Goal: Task Accomplishment & Management: Complete application form

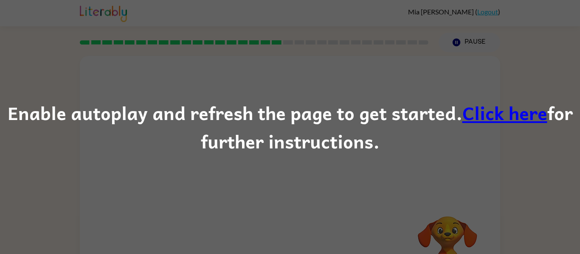
click at [513, 116] on link "Click here" at bounding box center [504, 112] width 85 height 28
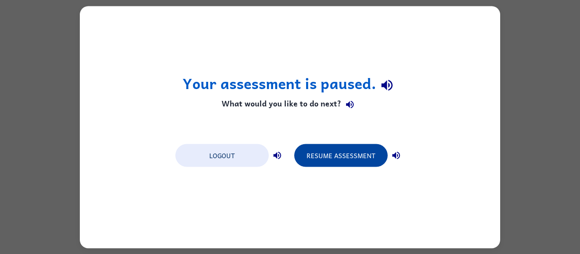
click at [333, 159] on button "Resume Assessment" at bounding box center [340, 155] width 93 height 23
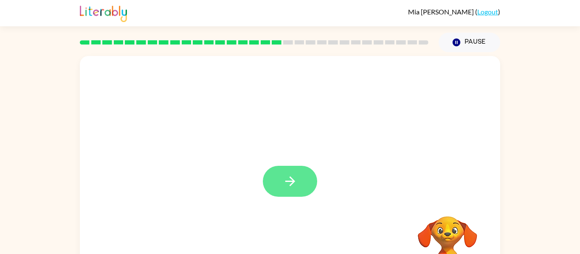
click at [300, 180] on button "button" at bounding box center [290, 181] width 54 height 31
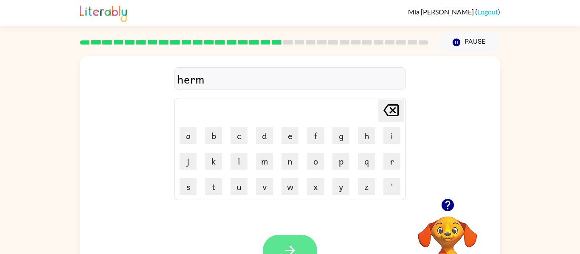
click at [298, 240] on button "button" at bounding box center [290, 250] width 54 height 31
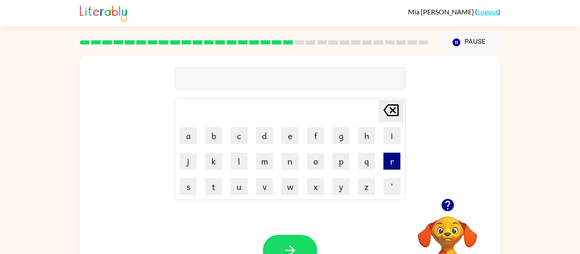
click at [389, 163] on button "r" at bounding box center [391, 161] width 17 height 17
type button "r"
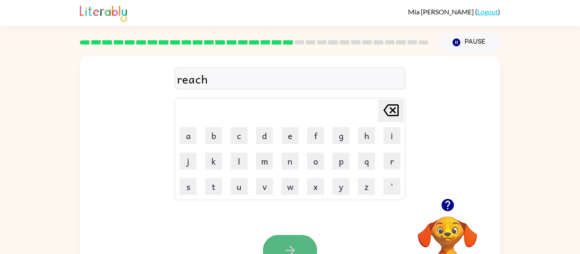
click at [306, 249] on button "button" at bounding box center [290, 250] width 54 height 31
click at [275, 248] on button "button" at bounding box center [290, 250] width 54 height 31
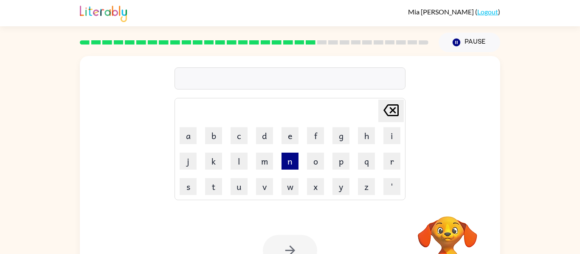
click at [296, 166] on button "n" at bounding box center [289, 161] width 17 height 17
type button "n"
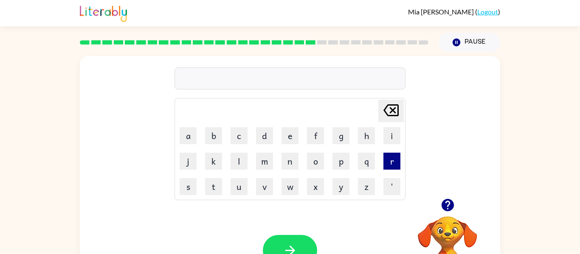
click at [395, 163] on button "r" at bounding box center [391, 161] width 17 height 17
click at [392, 140] on button "i" at bounding box center [391, 135] width 17 height 17
click at [241, 139] on button "c" at bounding box center [238, 135] width 17 height 17
click at [297, 128] on button "e" at bounding box center [289, 135] width 17 height 17
click at [286, 239] on button "button" at bounding box center [290, 250] width 54 height 31
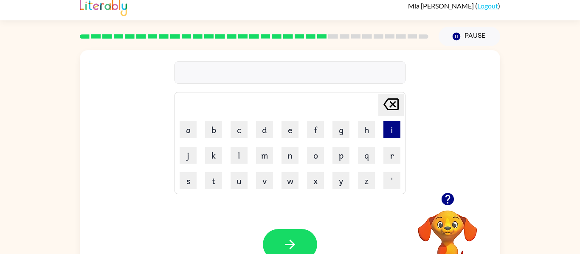
scroll to position [7, 0]
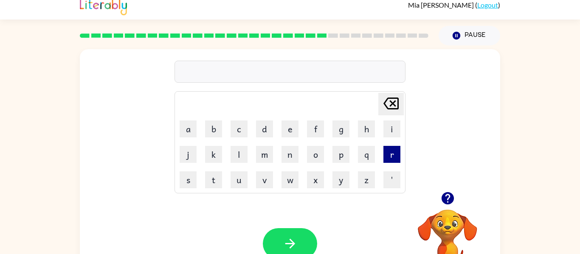
click at [392, 151] on button "r" at bounding box center [391, 154] width 17 height 17
click at [393, 118] on td "i" at bounding box center [391, 129] width 25 height 25
click at [392, 122] on button "i" at bounding box center [391, 128] width 17 height 17
type button "i"
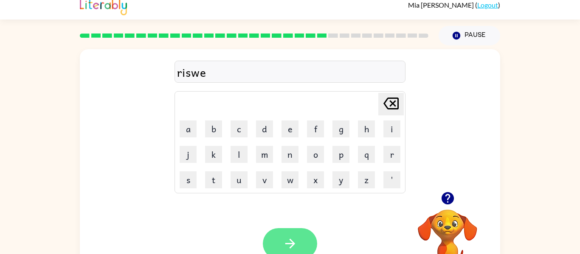
click at [287, 237] on icon "button" at bounding box center [290, 243] width 15 height 15
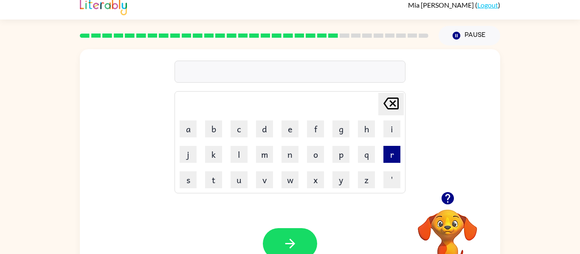
click at [391, 156] on button "r" at bounding box center [391, 154] width 17 height 17
click at [263, 157] on button "m" at bounding box center [264, 154] width 17 height 17
click at [185, 129] on button "a" at bounding box center [187, 128] width 17 height 17
click at [390, 163] on td "r" at bounding box center [391, 154] width 25 height 25
click at [213, 164] on td "k" at bounding box center [213, 154] width 25 height 25
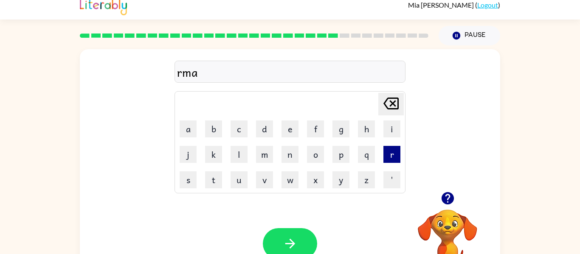
click at [387, 153] on button "r" at bounding box center [391, 154] width 17 height 17
click at [215, 155] on button "k" at bounding box center [213, 154] width 17 height 17
click at [398, 102] on icon at bounding box center [390, 104] width 15 height 12
click at [240, 131] on button "c" at bounding box center [238, 128] width 17 height 17
click at [212, 151] on button "k" at bounding box center [213, 154] width 17 height 17
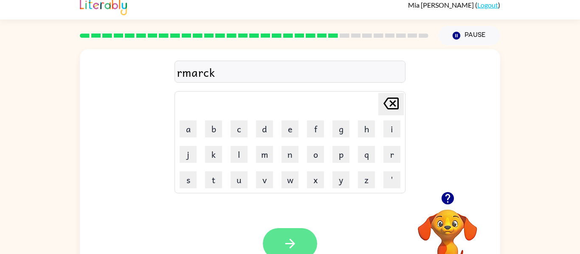
click at [288, 238] on icon "button" at bounding box center [290, 243] width 15 height 15
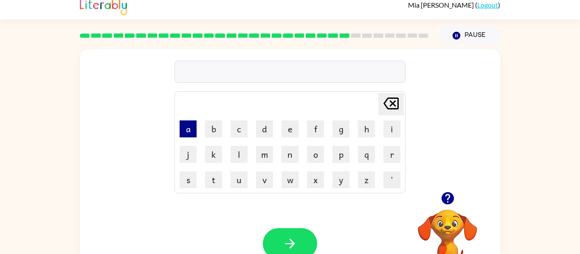
click at [185, 135] on button "a" at bounding box center [187, 128] width 17 height 17
click at [210, 128] on button "b" at bounding box center [213, 128] width 17 height 17
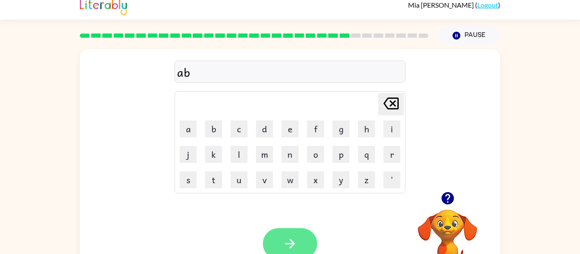
click at [299, 240] on button "button" at bounding box center [290, 243] width 54 height 31
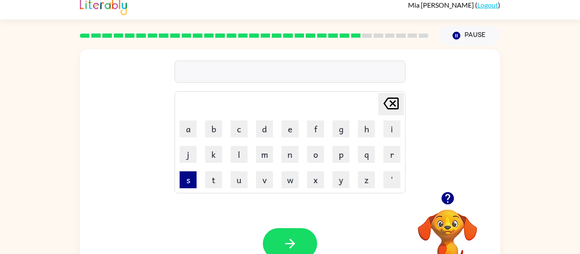
click at [190, 179] on button "s" at bounding box center [187, 179] width 17 height 17
click at [288, 156] on button "n" at bounding box center [289, 154] width 17 height 17
click at [395, 106] on icon "[PERSON_NAME] last character input" at bounding box center [391, 103] width 20 height 20
click at [241, 177] on button "u" at bounding box center [238, 179] width 17 height 17
click at [287, 157] on button "n" at bounding box center [289, 154] width 17 height 17
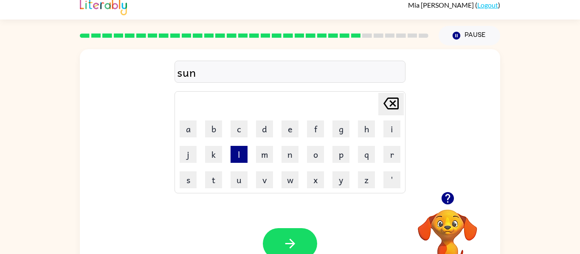
click at [240, 158] on button "l" at bounding box center [238, 154] width 17 height 17
click at [390, 131] on button "i" at bounding box center [391, 128] width 17 height 17
click at [340, 131] on button "g" at bounding box center [340, 128] width 17 height 17
click at [364, 128] on button "h" at bounding box center [366, 128] width 17 height 17
click at [210, 184] on button "t" at bounding box center [213, 179] width 17 height 17
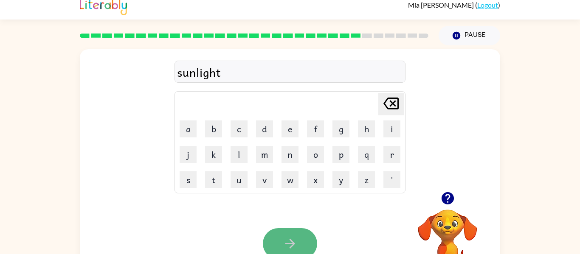
click at [291, 245] on icon "button" at bounding box center [290, 244] width 10 height 10
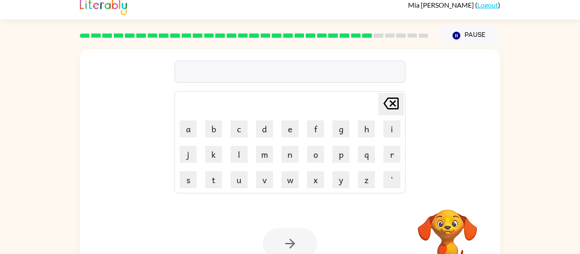
click at [291, 245] on div at bounding box center [290, 243] width 54 height 31
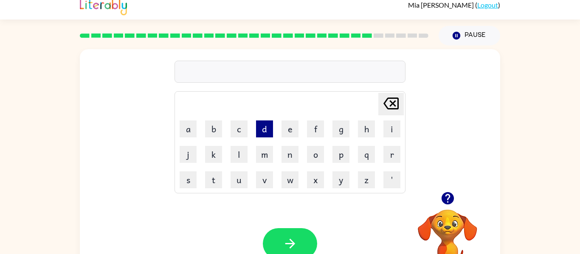
click at [265, 132] on button "d" at bounding box center [264, 128] width 17 height 17
click at [392, 135] on button "i" at bounding box center [391, 128] width 17 height 17
click at [191, 177] on button "s" at bounding box center [187, 179] width 17 height 17
click at [240, 127] on button "c" at bounding box center [238, 128] width 17 height 17
click at [314, 163] on td "o" at bounding box center [315, 154] width 25 height 25
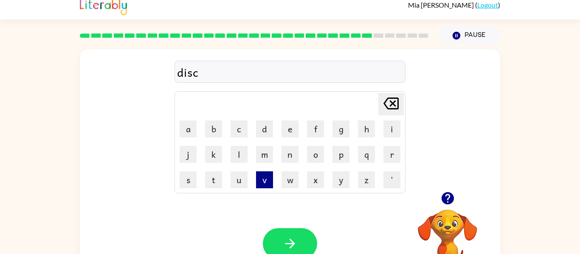
click at [263, 179] on button "v" at bounding box center [264, 179] width 17 height 17
click at [310, 151] on button "o" at bounding box center [315, 154] width 17 height 17
click at [389, 159] on button "r" at bounding box center [391, 154] width 17 height 17
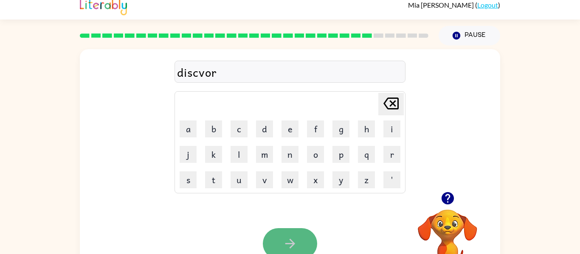
click at [295, 242] on icon "button" at bounding box center [290, 243] width 15 height 15
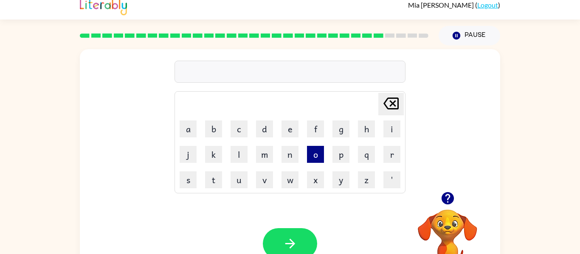
click at [312, 149] on button "o" at bounding box center [315, 154] width 17 height 17
click at [289, 152] on button "n" at bounding box center [289, 154] width 17 height 17
click at [292, 123] on button "e" at bounding box center [289, 128] width 17 height 17
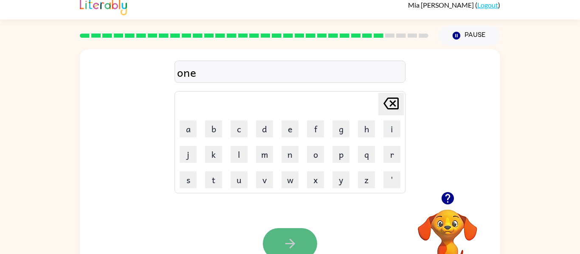
click at [292, 237] on icon "button" at bounding box center [290, 243] width 15 height 15
click at [308, 235] on button "button" at bounding box center [290, 243] width 54 height 31
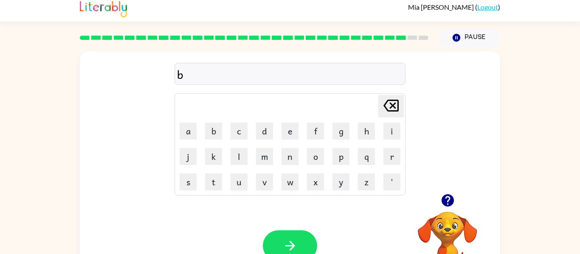
scroll to position [0, 0]
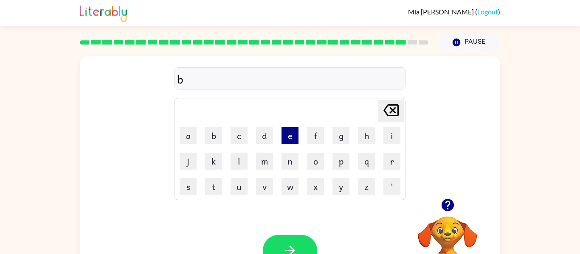
click at [294, 131] on button "e" at bounding box center [289, 135] width 17 height 17
click at [287, 161] on button "n" at bounding box center [289, 161] width 17 height 17
type button "n"
click at [278, 247] on button "button" at bounding box center [290, 250] width 54 height 31
click at [185, 139] on button "a" at bounding box center [187, 135] width 17 height 17
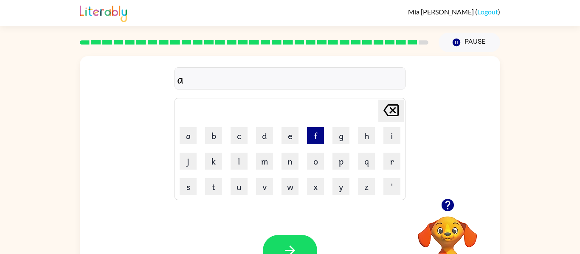
click at [309, 129] on button "f" at bounding box center [315, 135] width 17 height 17
click at [214, 184] on button "t" at bounding box center [213, 186] width 17 height 17
click at [294, 169] on td "n" at bounding box center [289, 161] width 25 height 25
click at [311, 165] on button "o" at bounding box center [315, 161] width 17 height 17
click at [290, 164] on button "n" at bounding box center [289, 161] width 17 height 17
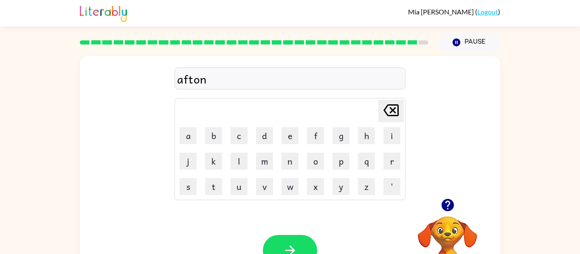
click at [400, 113] on icon "[PERSON_NAME] last character input" at bounding box center [391, 110] width 20 height 20
click at [388, 112] on icon "[PERSON_NAME] last character input" at bounding box center [391, 110] width 20 height 20
click at [285, 161] on button "n" at bounding box center [289, 161] width 17 height 17
click at [313, 160] on button "o" at bounding box center [315, 161] width 17 height 17
click at [314, 162] on button "o" at bounding box center [315, 161] width 17 height 17
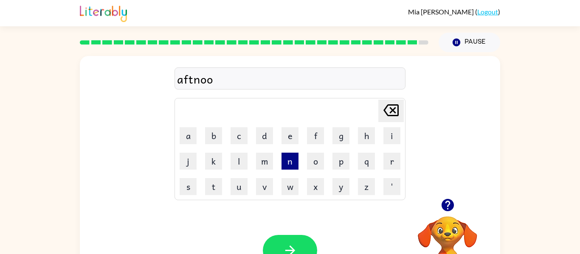
click at [294, 159] on button "n" at bounding box center [289, 161] width 17 height 17
click at [304, 247] on button "button" at bounding box center [290, 250] width 54 height 31
